Goal: Obtain resource: Download file/media

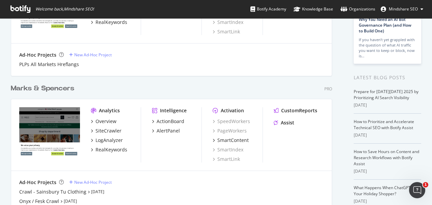
scroll to position [99, 0]
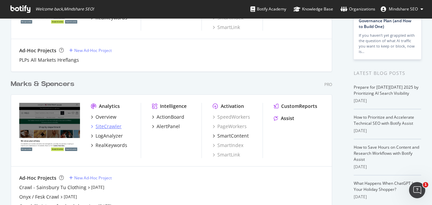
click at [112, 127] on div "SiteCrawler" at bounding box center [109, 126] width 26 height 7
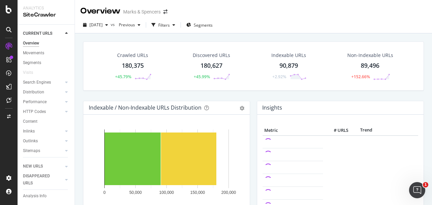
click at [139, 53] on div "Crawled URLs" at bounding box center [132, 55] width 31 height 7
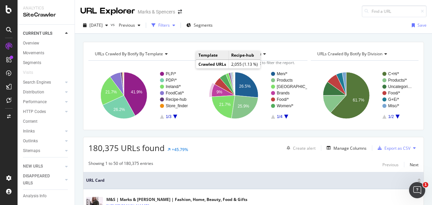
click at [170, 28] on div "Filters" at bounding box center [163, 25] width 11 height 6
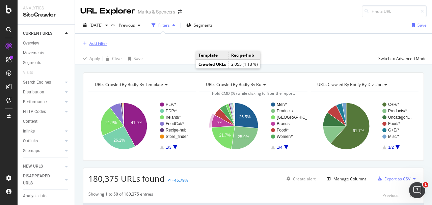
click at [103, 42] on div "Add Filter" at bounding box center [99, 44] width 18 height 6
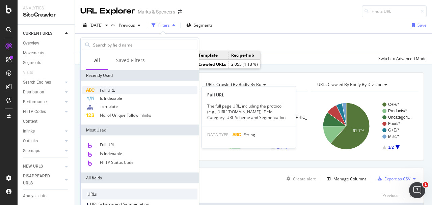
click at [118, 88] on div "Full URL" at bounding box center [140, 90] width 116 height 8
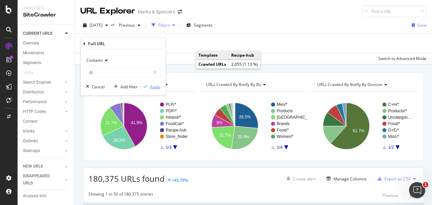
click at [151, 85] on div "Apply" at bounding box center [155, 87] width 10 height 6
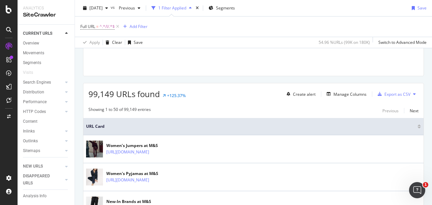
scroll to position [87, 0]
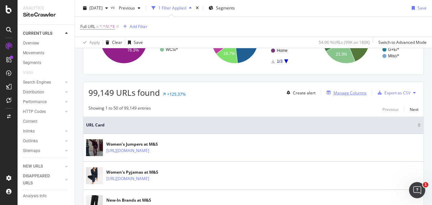
click at [359, 93] on div "Manage Columns" at bounding box center [350, 93] width 33 height 6
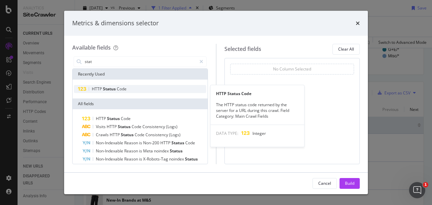
click at [113, 88] on span "Status" at bounding box center [110, 89] width 14 height 6
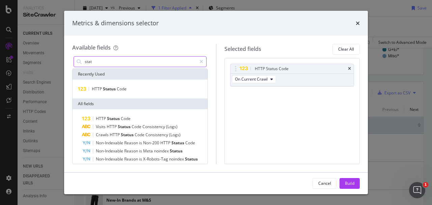
click at [112, 61] on input "stat" at bounding box center [140, 62] width 113 height 10
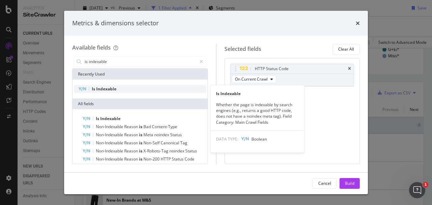
click at [99, 87] on span "Indexable" at bounding box center [106, 89] width 20 height 6
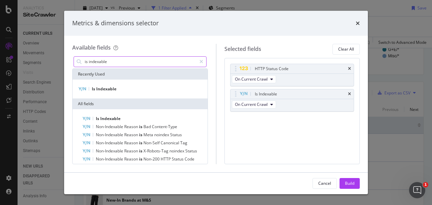
click at [124, 60] on input "is indexable" at bounding box center [140, 62] width 113 height 10
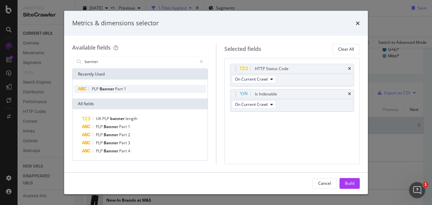
click at [121, 90] on span "Part" at bounding box center [119, 89] width 9 height 6
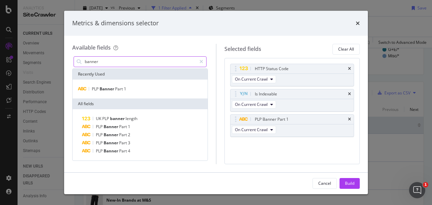
click at [121, 60] on input "banner" at bounding box center [140, 62] width 113 height 10
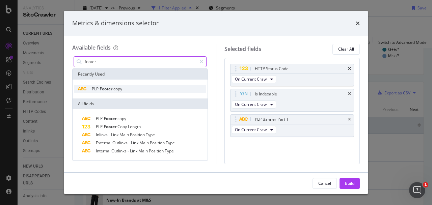
type input "footer"
click at [117, 89] on span "copy" at bounding box center [118, 89] width 9 height 6
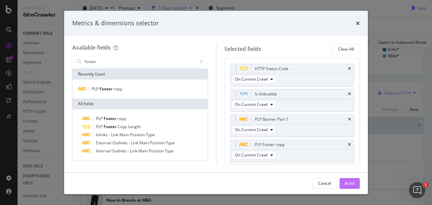
click at [351, 182] on div "Build" at bounding box center [349, 184] width 9 height 6
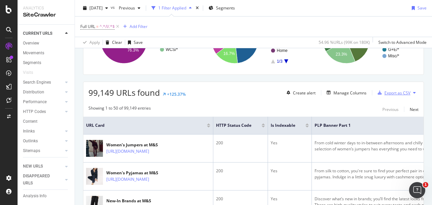
click at [397, 92] on div "Export as CSV" at bounding box center [398, 93] width 26 height 6
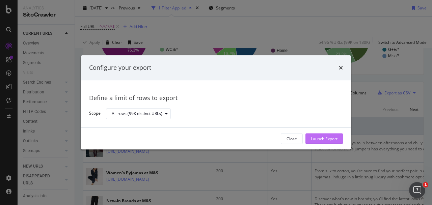
click at [335, 136] on div "Launch Export" at bounding box center [324, 139] width 27 height 6
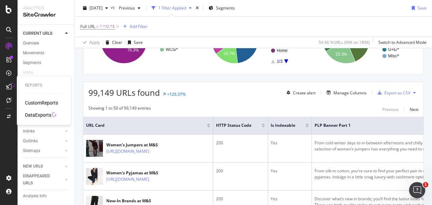
click at [43, 116] on div "DataExports" at bounding box center [38, 115] width 26 height 7
